Goal: Check status: Check status

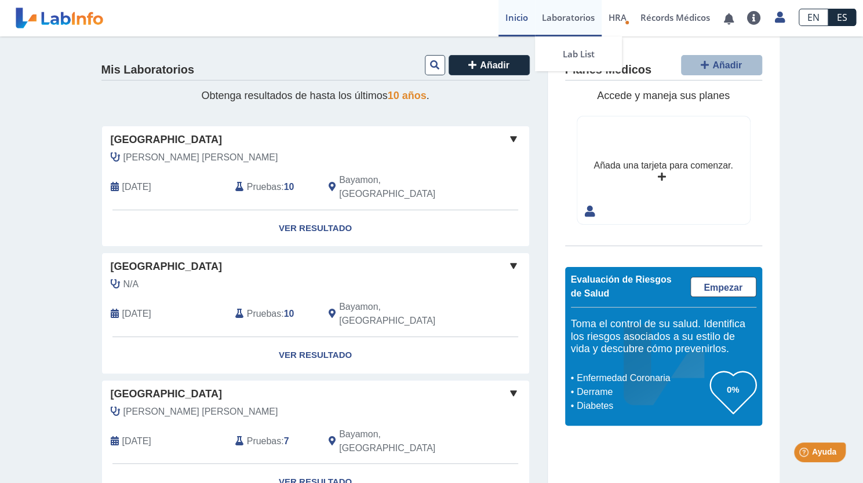
click at [560, 21] on link "Laboratorios" at bounding box center [568, 18] width 67 height 36
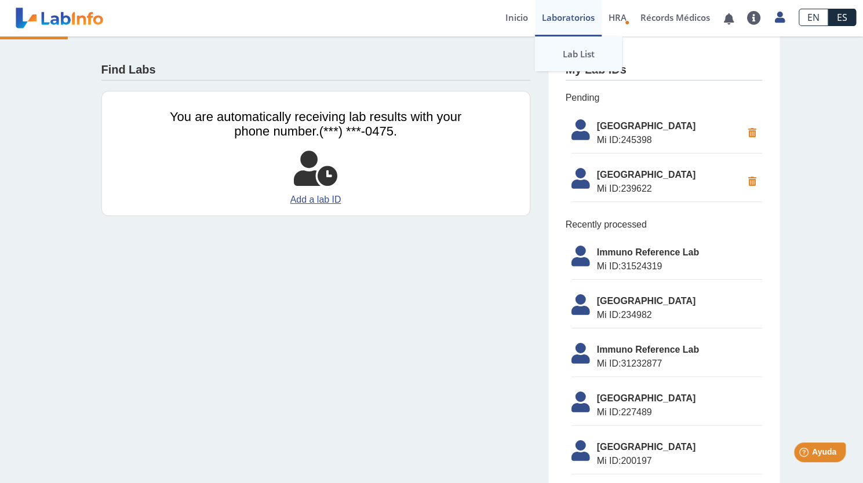
click at [554, 48] on link "Lab List" at bounding box center [578, 53] width 87 height 35
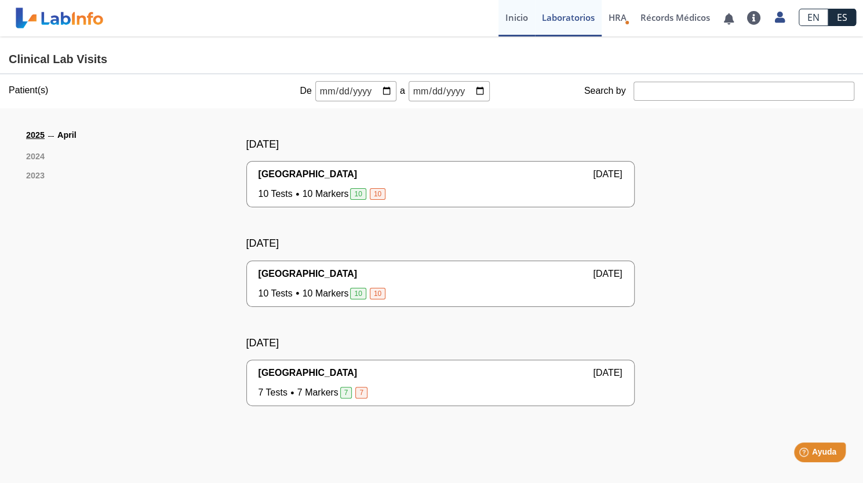
click at [517, 12] on link "Inicio" at bounding box center [516, 18] width 36 height 36
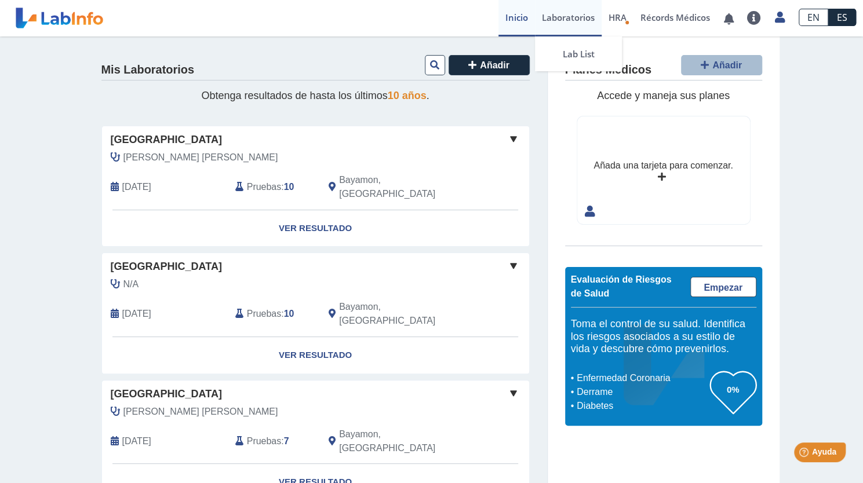
click at [588, 16] on link "Laboratorios" at bounding box center [568, 18] width 67 height 36
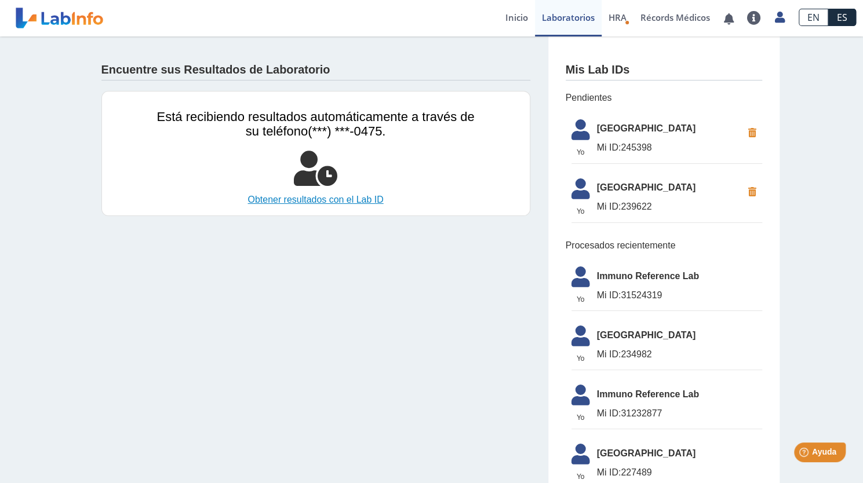
click at [348, 199] on link "Obtener resultados con el Lab ID" at bounding box center [315, 200] width 317 height 14
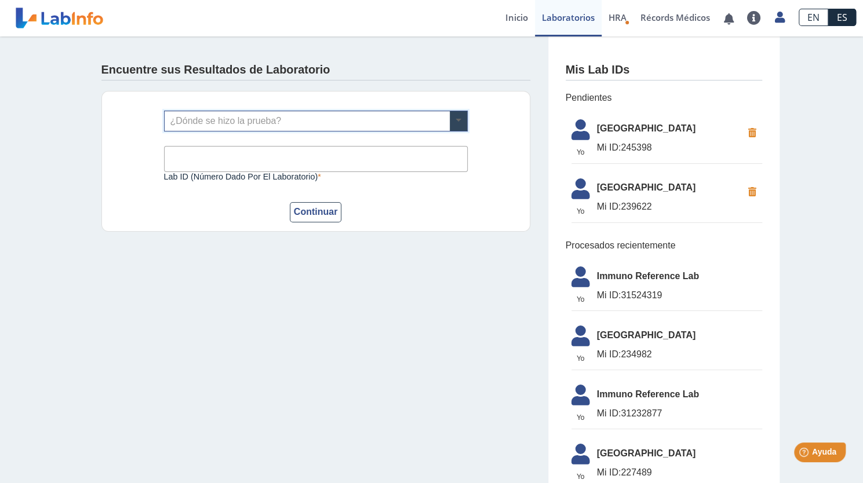
click at [454, 119] on span at bounding box center [458, 121] width 17 height 20
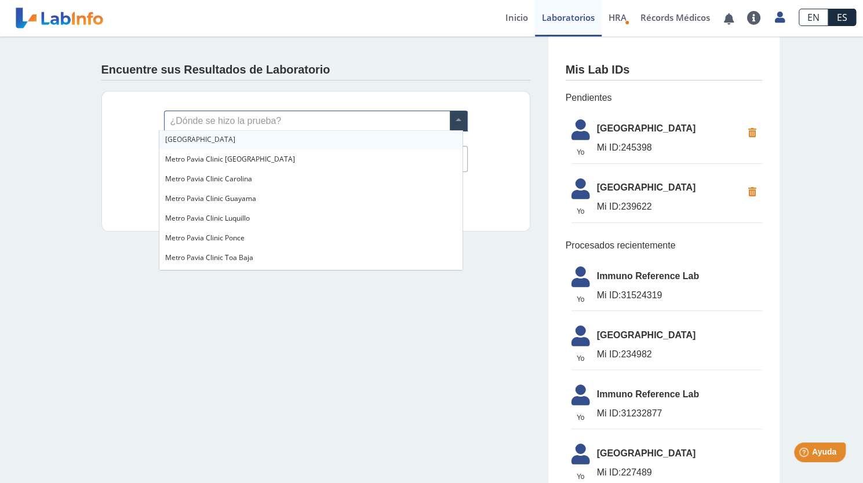
scroll to position [770, 0]
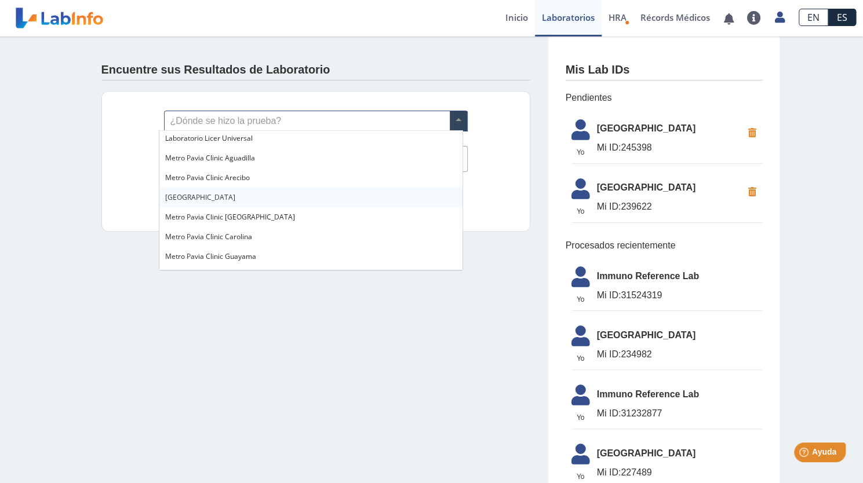
click at [221, 192] on div "[GEOGRAPHIC_DATA]" at bounding box center [310, 198] width 303 height 20
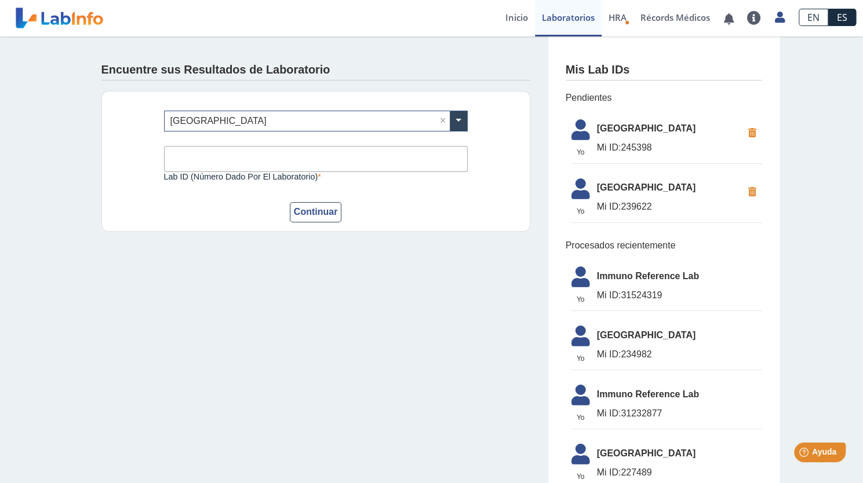
click at [224, 162] on input "Lab ID (número dado por el laboratorio)" at bounding box center [316, 159] width 304 height 26
type input "245398"
click at [318, 208] on button "Continuar" at bounding box center [316, 212] width 52 height 20
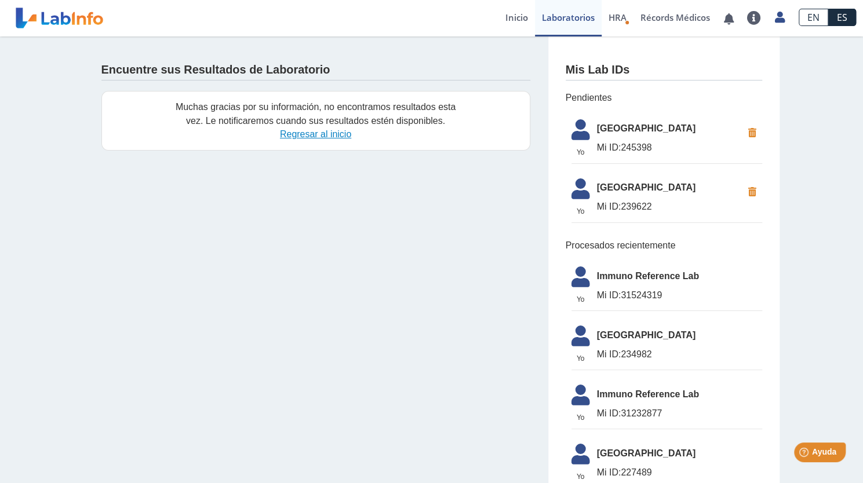
click at [301, 138] on link "Regresar al inicio" at bounding box center [315, 134] width 71 height 10
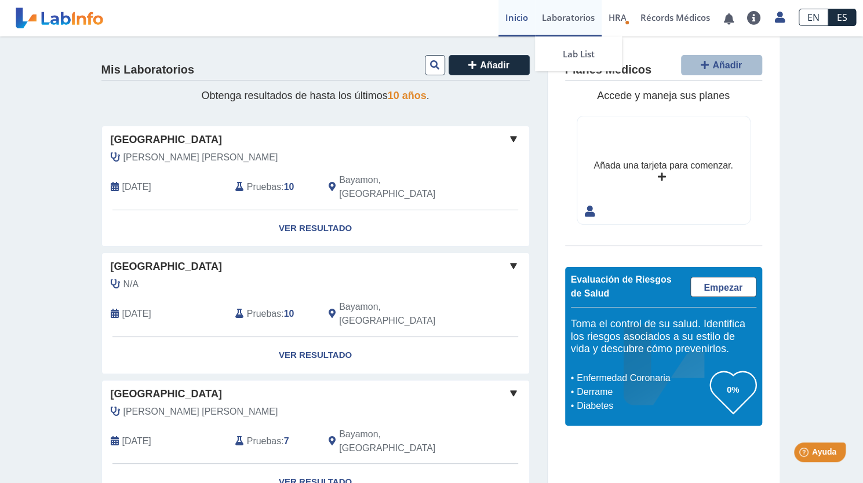
click at [551, 17] on link "Laboratorios" at bounding box center [568, 18] width 67 height 36
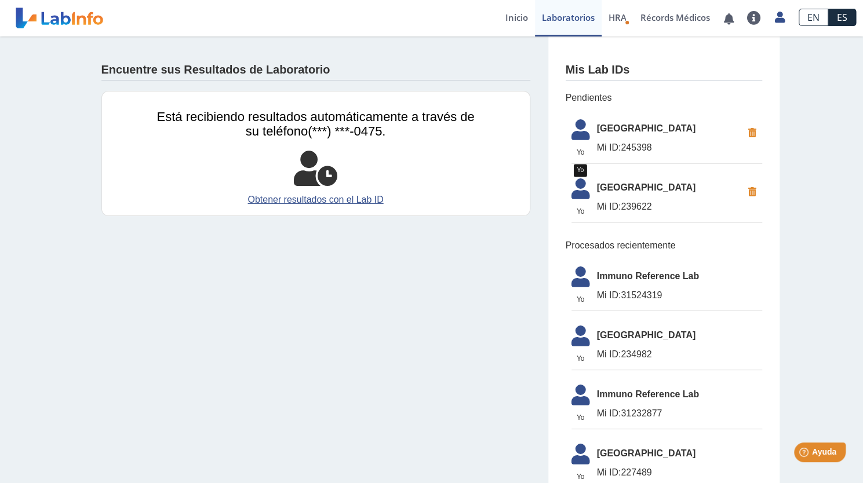
scroll to position [96, 0]
